Goal: Task Accomplishment & Management: Use online tool/utility

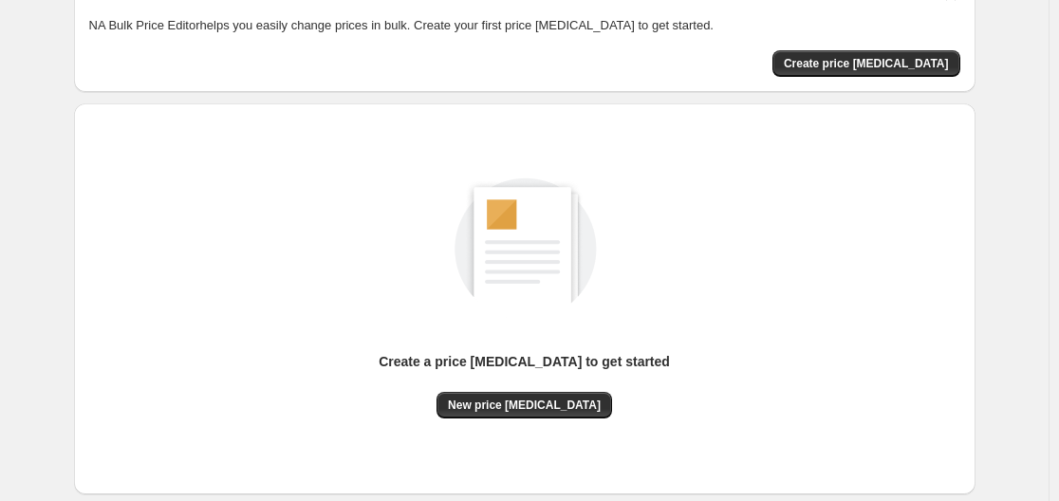
scroll to position [210, 0]
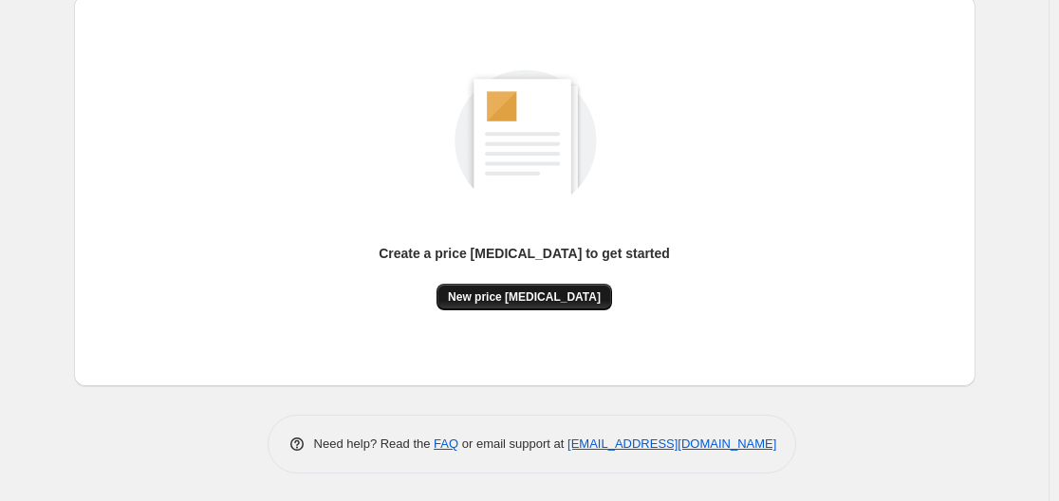
click at [520, 298] on span "New price [MEDICAL_DATA]" at bounding box center [524, 297] width 153 height 15
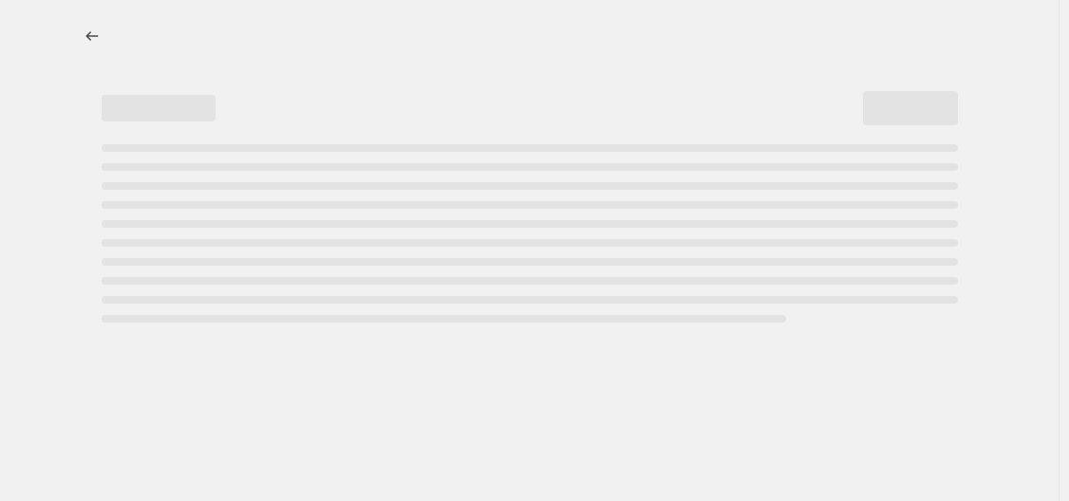
select select "percentage"
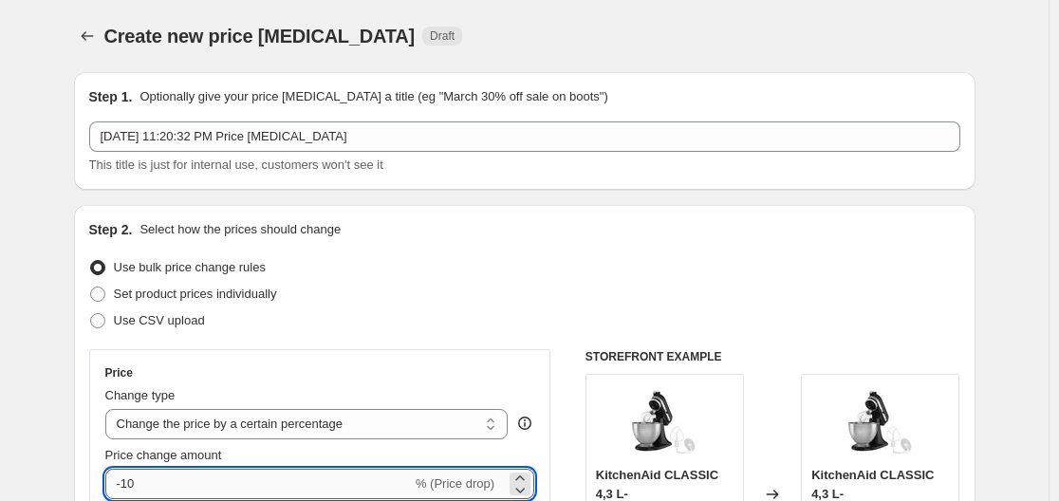
click at [206, 475] on input "-10" at bounding box center [258, 484] width 307 height 30
type input "-1"
type input "-35"
click at [666, 222] on div "Step 2. Select how the prices should change" at bounding box center [524, 229] width 871 height 19
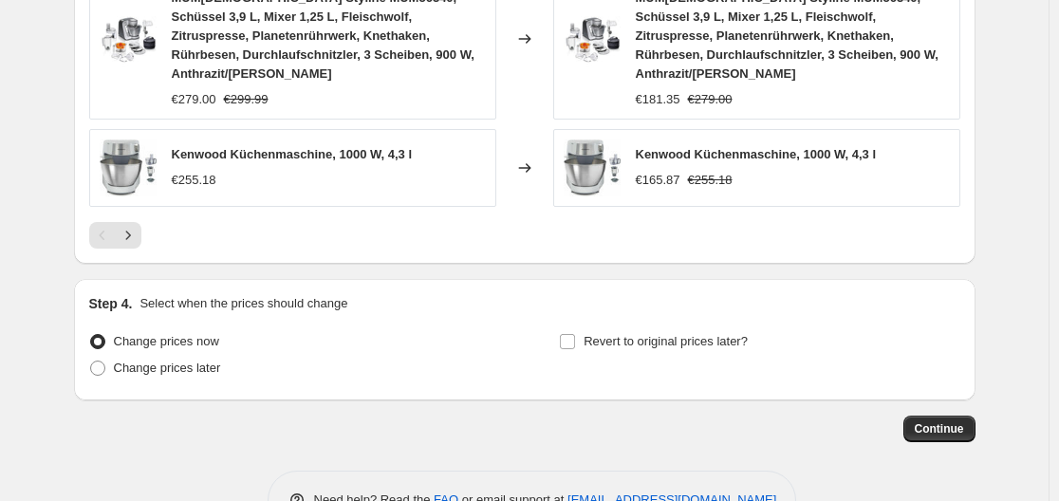
scroll to position [1574, 0]
click at [913, 415] on button "Continue" at bounding box center [940, 428] width 72 height 27
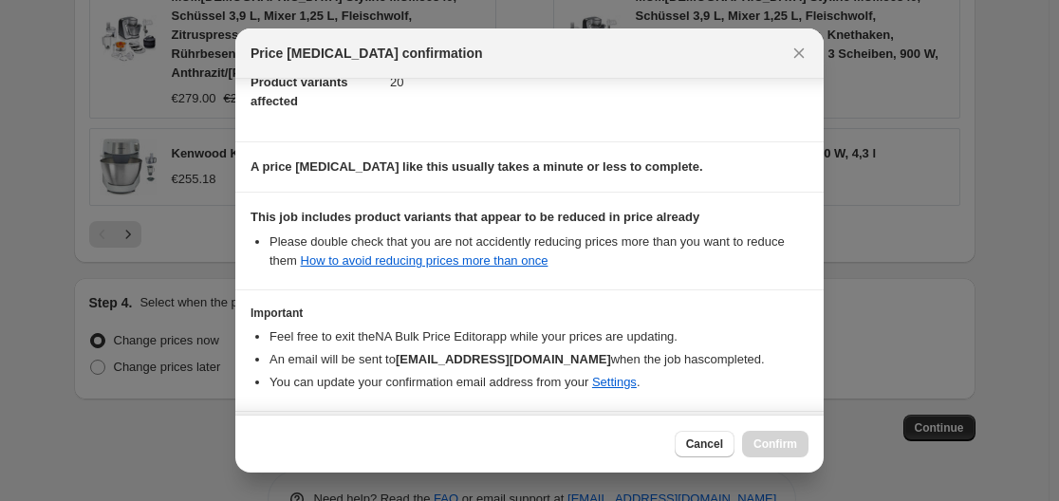
scroll to position [298, 0]
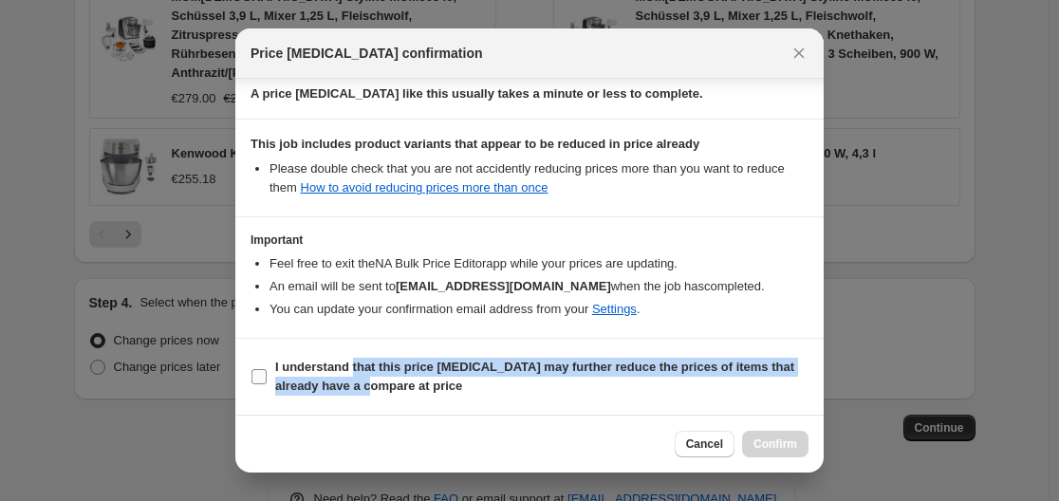
drag, startPoint x: 353, startPoint y: 376, endPoint x: 452, endPoint y: 399, distance: 101.3
click at [353, 375] on span "I understand that this price [MEDICAL_DATA] may further reduce the prices of it…" at bounding box center [541, 377] width 533 height 38
click at [261, 371] on input "I understand that this price [MEDICAL_DATA] may further reduce the prices of it…" at bounding box center [259, 376] width 15 height 15
checkbox input "true"
click at [800, 444] on button "Confirm" at bounding box center [775, 444] width 66 height 27
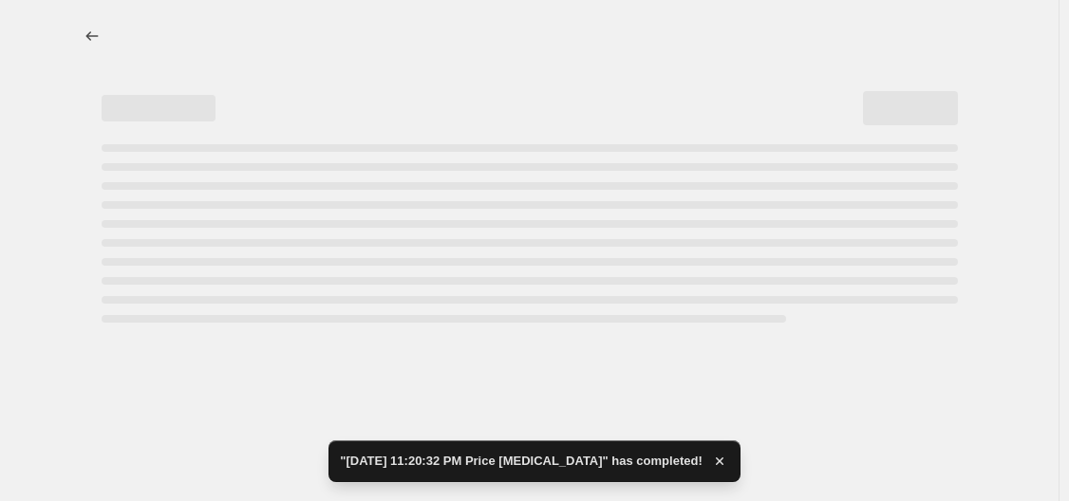
select select "percentage"
